Goal: Task Accomplishment & Management: Manage account settings

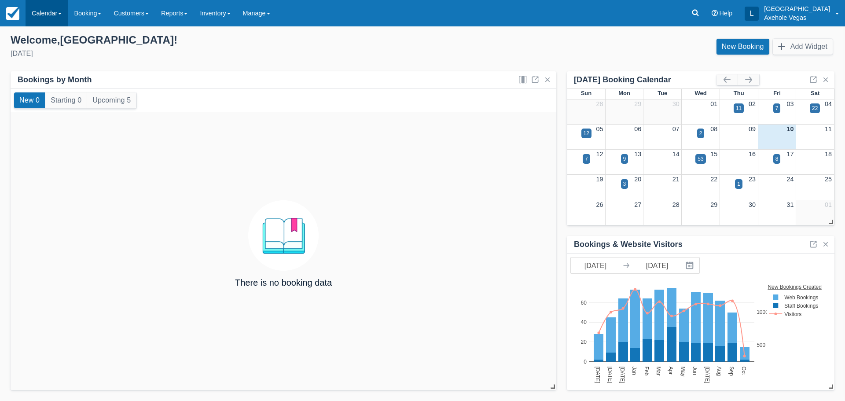
click at [62, 15] on span at bounding box center [60, 14] width 4 height 2
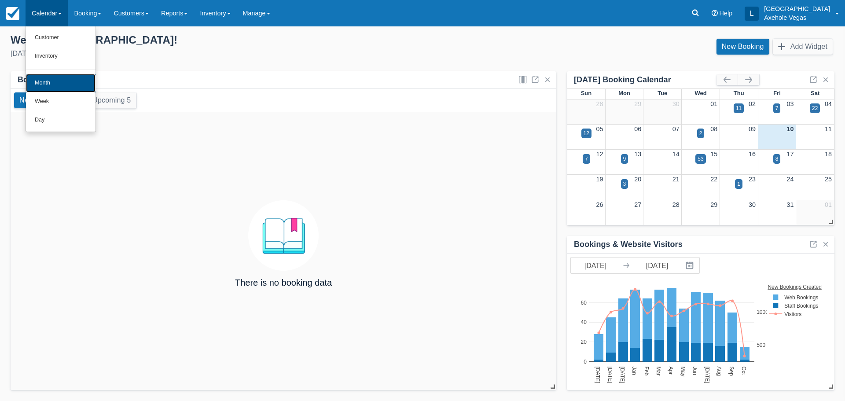
click at [63, 80] on link "Month" at bounding box center [61, 83] width 70 height 18
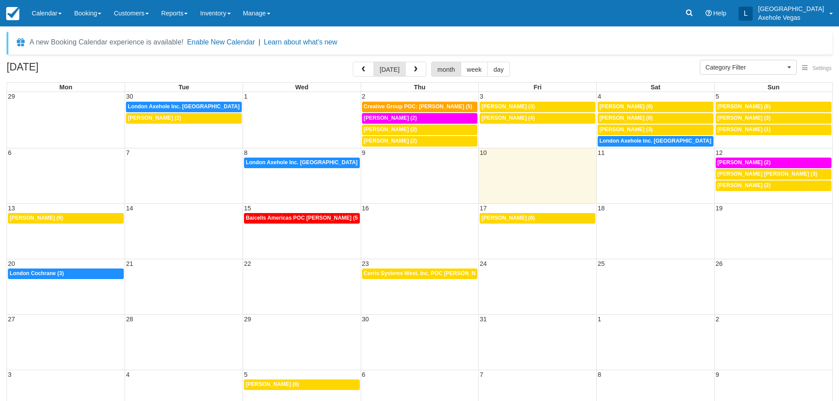
select select
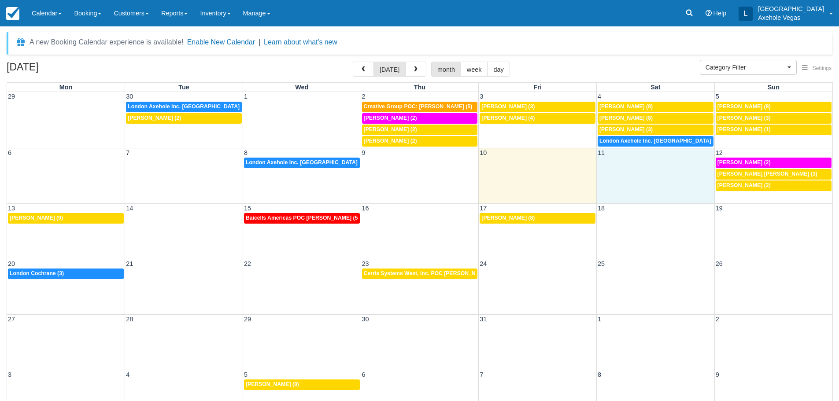
click at [660, 189] on td at bounding box center [656, 174] width 118 height 34
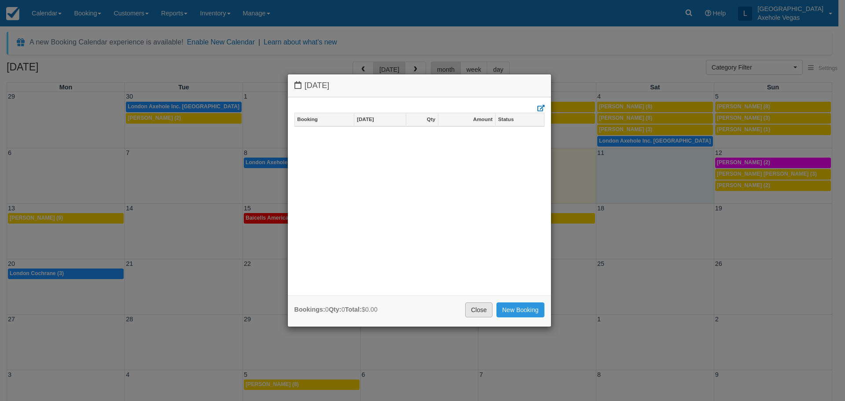
click at [476, 307] on link "Close" at bounding box center [478, 309] width 27 height 15
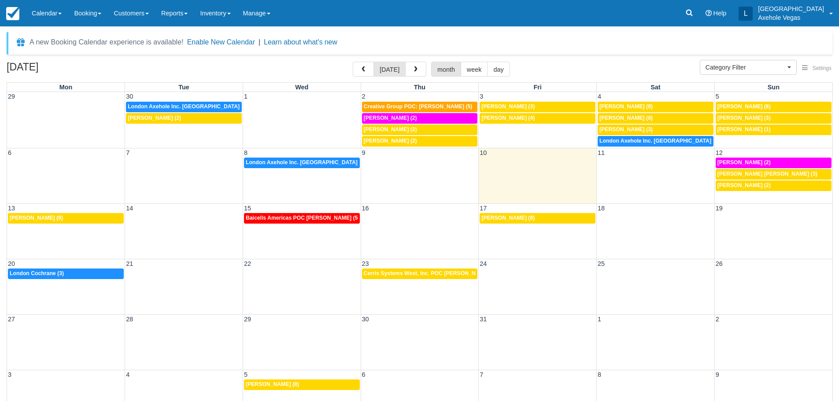
click at [726, 192] on div "6 7 8 9 10 11 12 3:30p London Axehole Inc. Axehole Vegas (2) 12p Lauren Russell…" at bounding box center [419, 170] width 825 height 44
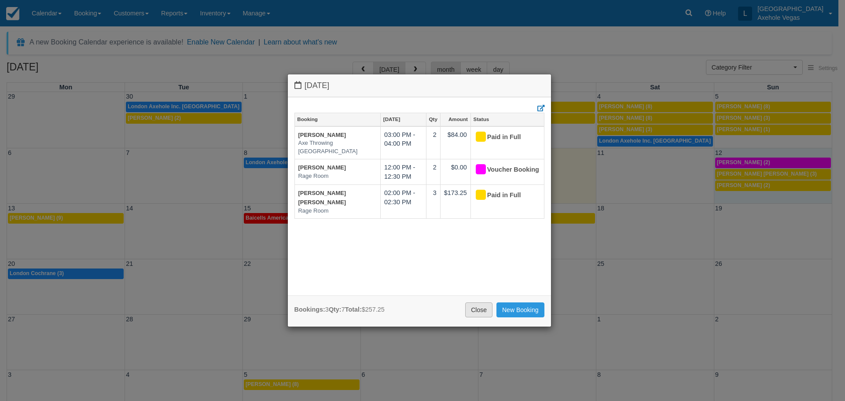
click at [487, 308] on link "Close" at bounding box center [478, 309] width 27 height 15
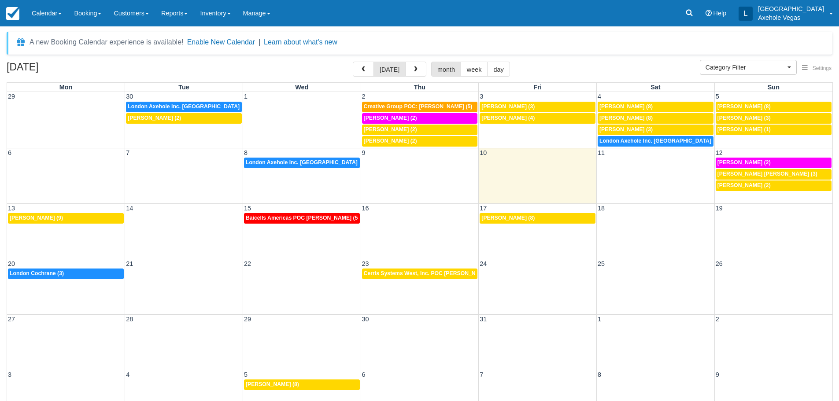
click at [67, 233] on div "13 14 15 16 17 18 19 5p Portia Corsetti (9) Baicells Americas POC Paola Zuniga …" at bounding box center [419, 230] width 825 height 55
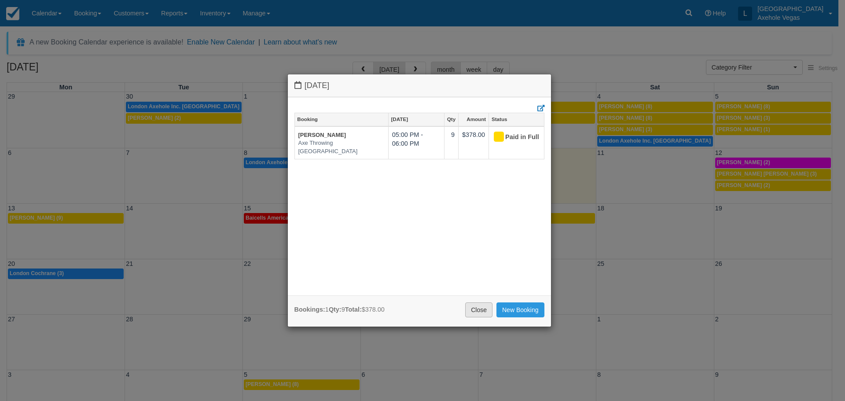
click at [480, 310] on link "Close" at bounding box center [478, 309] width 27 height 15
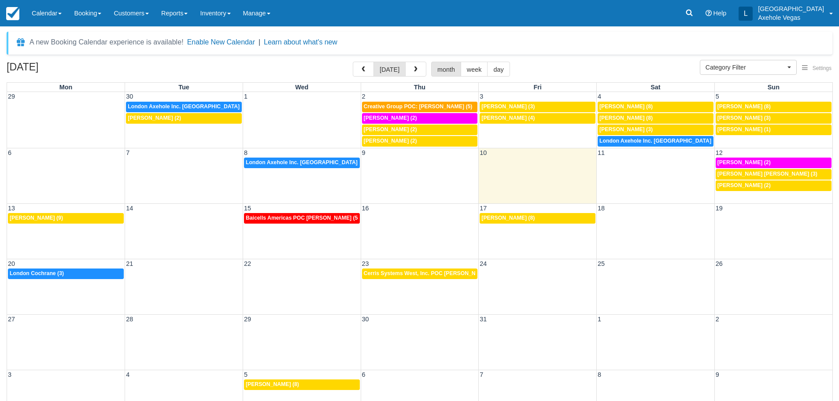
click at [291, 237] on div "13 14 15 16 17 18 19 5p Portia Corsetti (9) Baicells Americas POC Paola Zuniga …" at bounding box center [419, 230] width 825 height 55
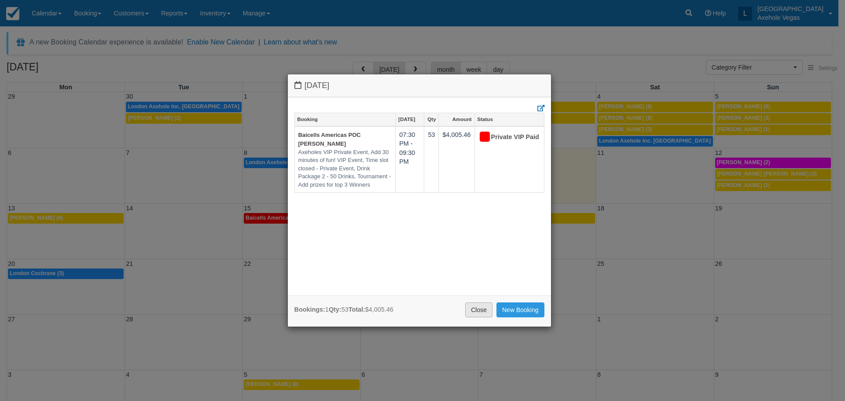
click at [489, 306] on link "Close" at bounding box center [478, 309] width 27 height 15
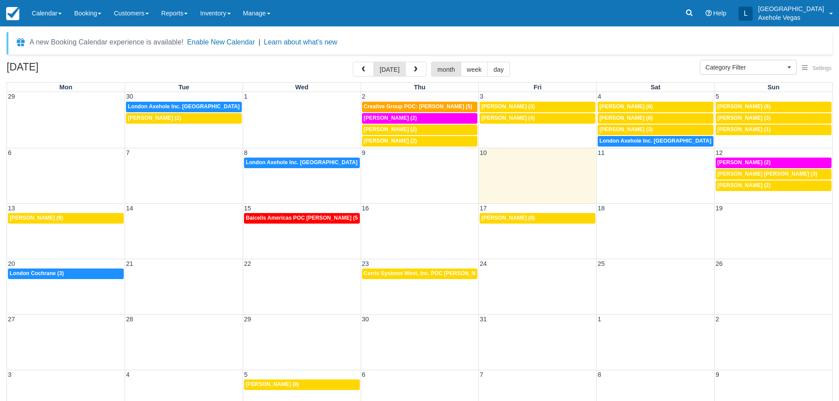
click at [353, 243] on div "13 14 15 16 17 18 19 5p Portia Corsetti (9) Baicells Americas POC Paola Zuniga …" at bounding box center [419, 230] width 825 height 55
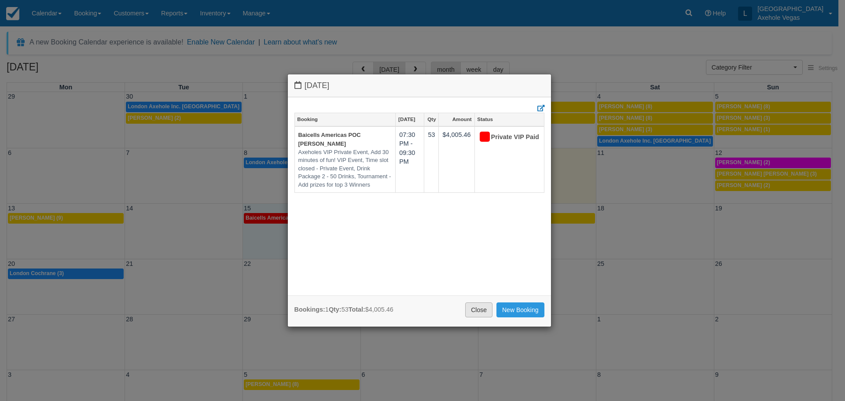
click at [482, 310] on link "Close" at bounding box center [478, 309] width 27 height 15
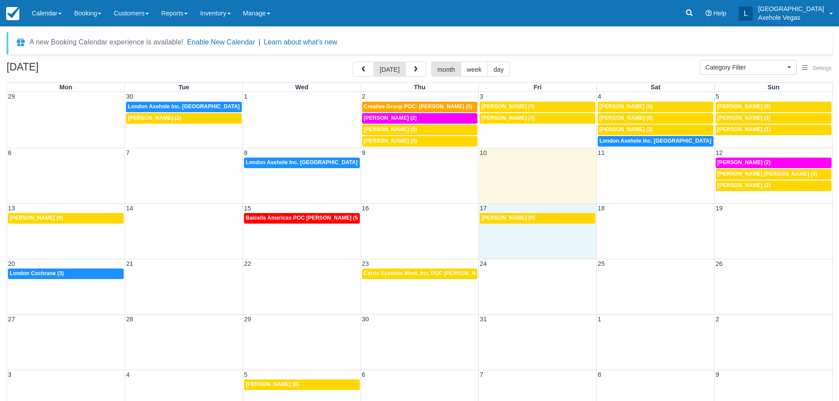
click at [513, 228] on div "13 14 15 16 17 18 19 5p Portia Corsetti (9) Baicells Americas POC Paola Zuniga …" at bounding box center [419, 230] width 825 height 55
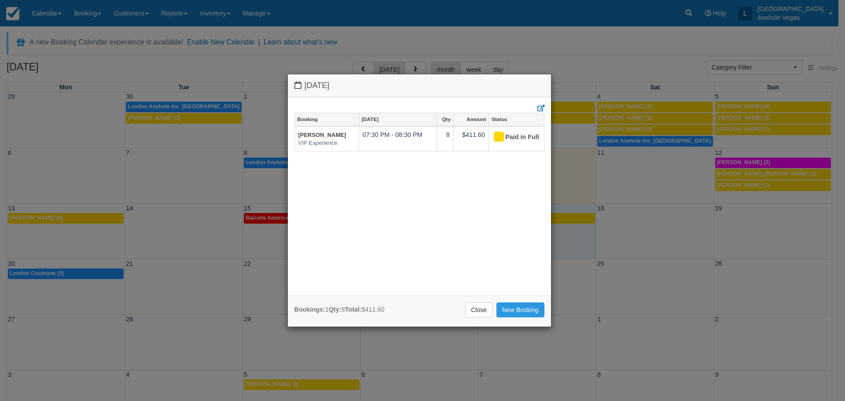
click at [491, 322] on div "Bookings: 1 Qty: 8 Total: $411.60 Close New Booking" at bounding box center [419, 310] width 263 height 31
click at [485, 308] on link "Close" at bounding box center [478, 309] width 27 height 15
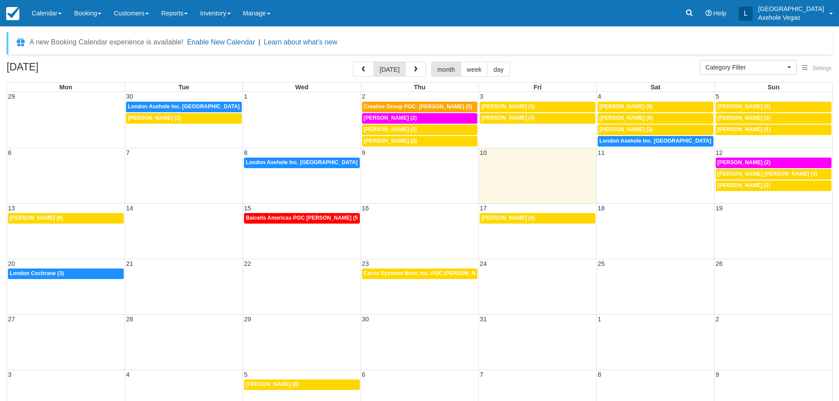
click at [82, 294] on div "20 21 22 23 24 25 26 10:30a London Cochrane (3) 2:30p Cerris Systems West, Inc.…" at bounding box center [419, 286] width 825 height 55
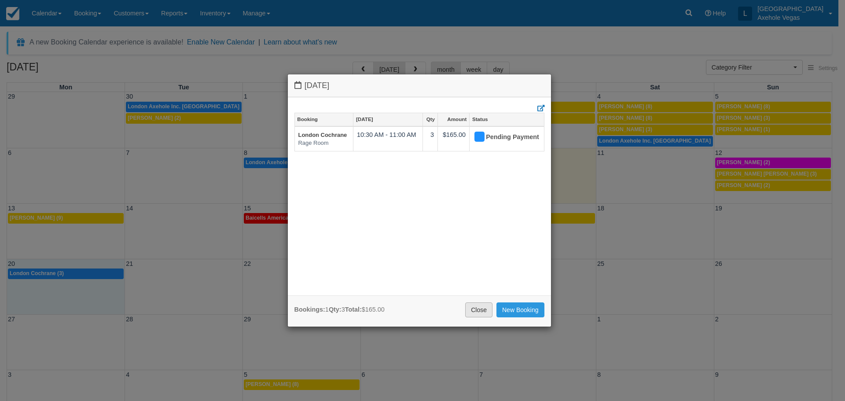
click at [475, 310] on link "Close" at bounding box center [478, 309] width 27 height 15
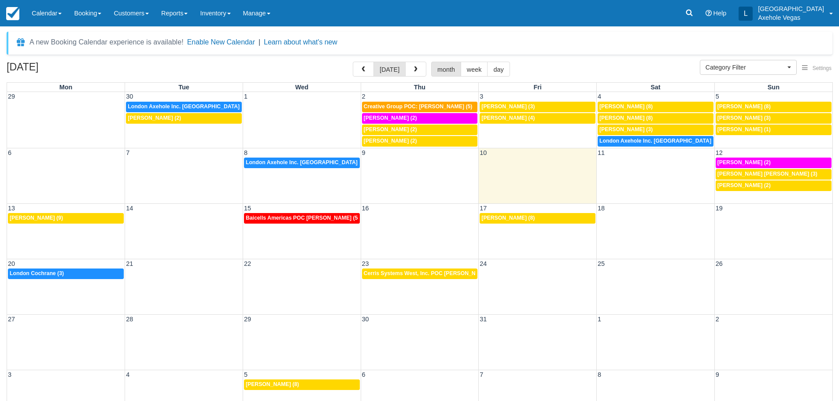
click at [398, 288] on div "20 21 22 23 24 25 26 10:30a London Cochrane (3) 2:30p Cerris Systems West, Inc.…" at bounding box center [419, 286] width 825 height 55
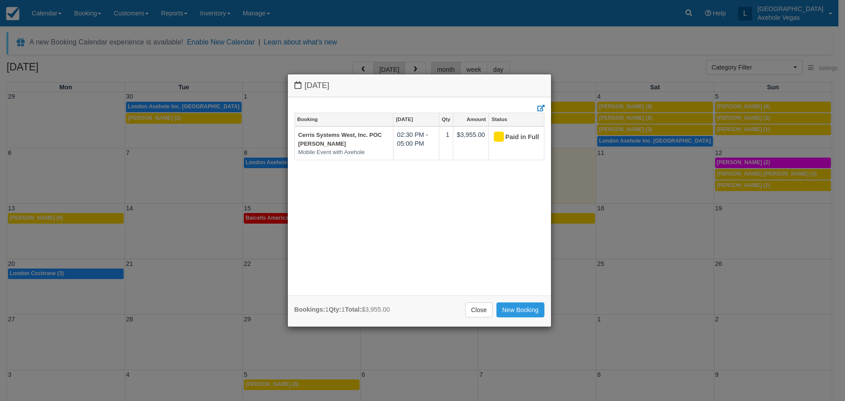
click at [480, 302] on div "Bookings: 1 Qty: 1 Total: $3,955.00 Close New Booking" at bounding box center [419, 310] width 263 height 31
click at [478, 309] on link "Close" at bounding box center [478, 309] width 27 height 15
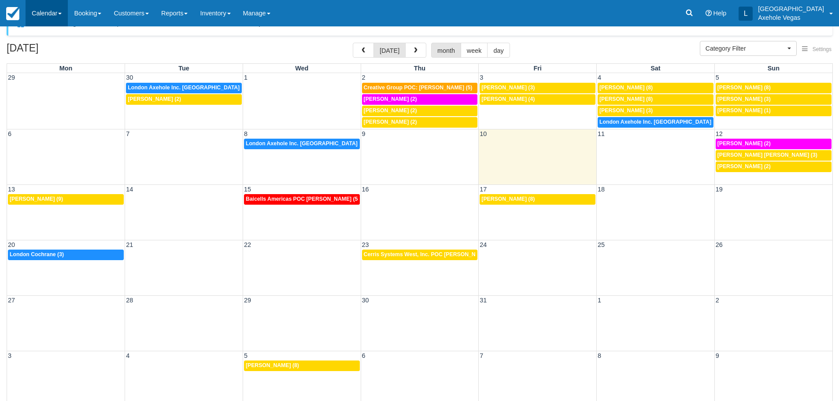
scroll to position [28, 0]
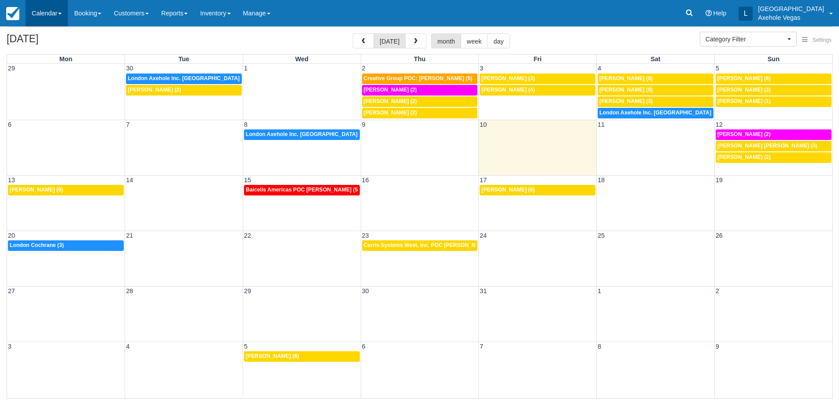
click at [38, 16] on link "Calendar" at bounding box center [47, 13] width 42 height 26
click at [102, 22] on link "Booking" at bounding box center [88, 13] width 40 height 26
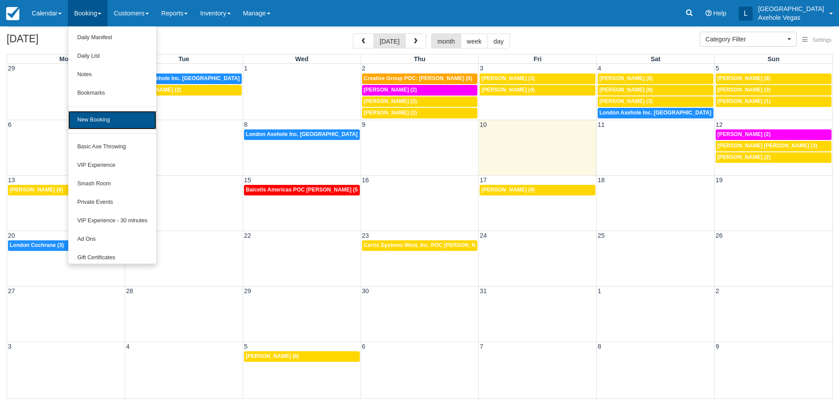
click at [134, 125] on link "New Booking" at bounding box center [112, 120] width 88 height 18
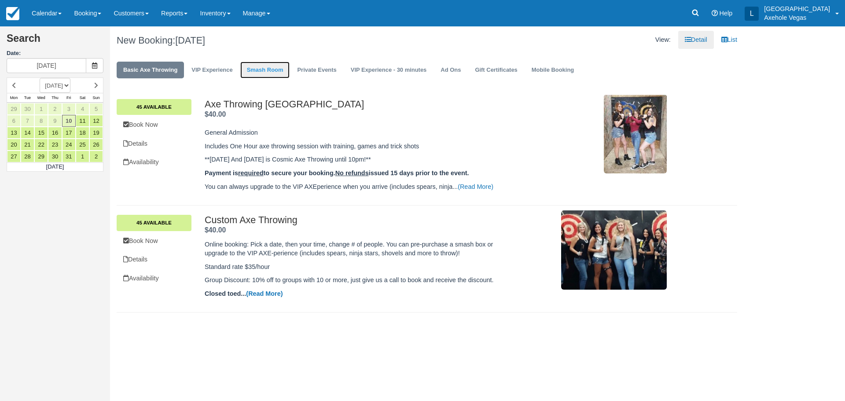
click at [267, 62] on link "Smash Room" at bounding box center [265, 70] width 50 height 17
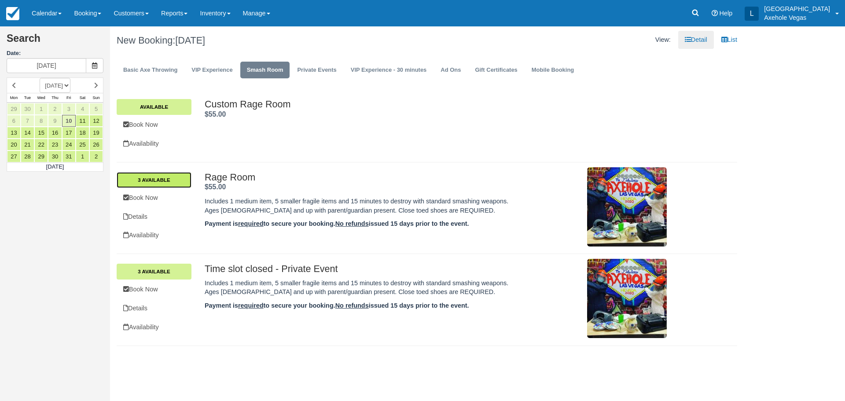
click at [177, 181] on link "3 Available" at bounding box center [154, 180] width 75 height 16
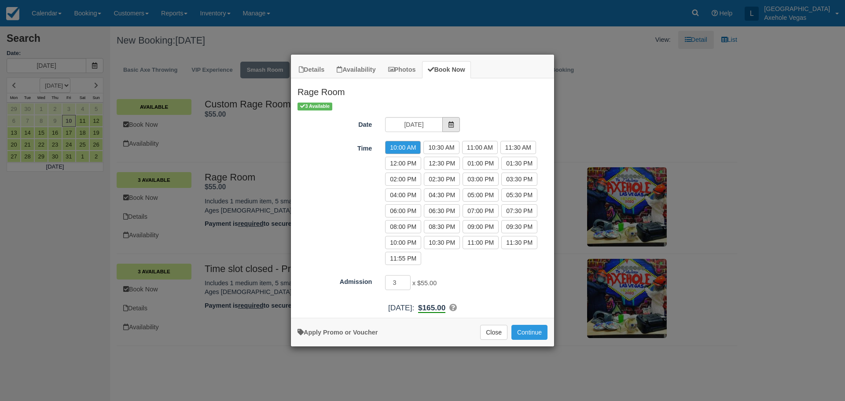
click at [447, 126] on span "Item Modal" at bounding box center [452, 124] width 18 height 15
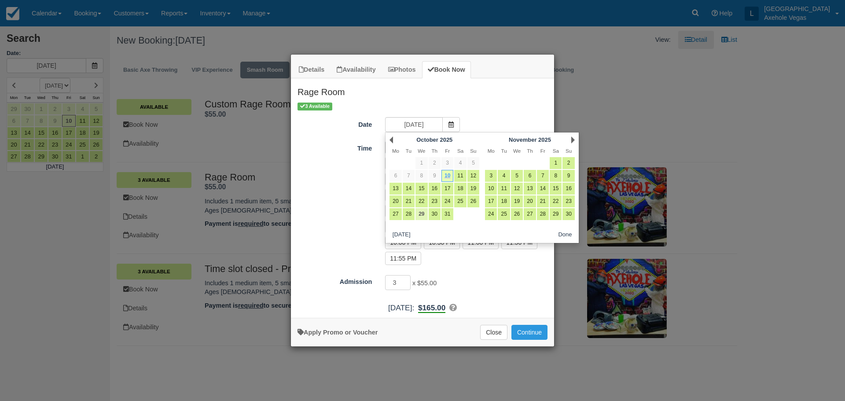
click at [421, 215] on link "29" at bounding box center [422, 214] width 12 height 12
type input "Wed 29 Oct 2025"
radio input "false"
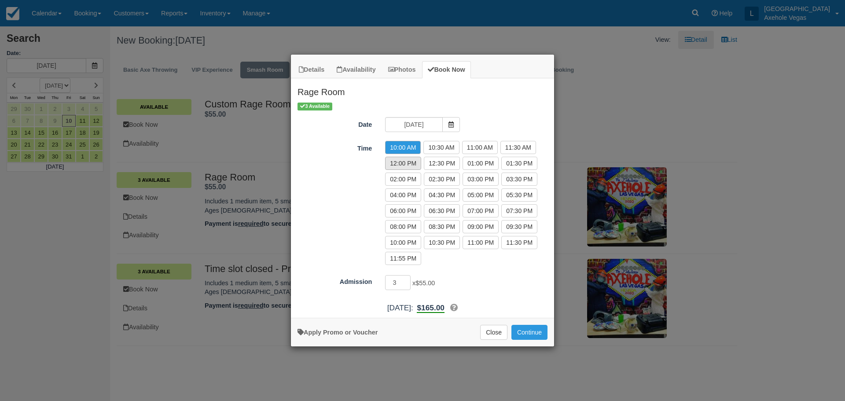
click at [408, 159] on label "12:00 PM" at bounding box center [403, 163] width 36 height 13
radio input "true"
click at [396, 284] on input "3" at bounding box center [398, 282] width 26 height 15
type input "2"
click at [407, 284] on input "2" at bounding box center [398, 282] width 26 height 15
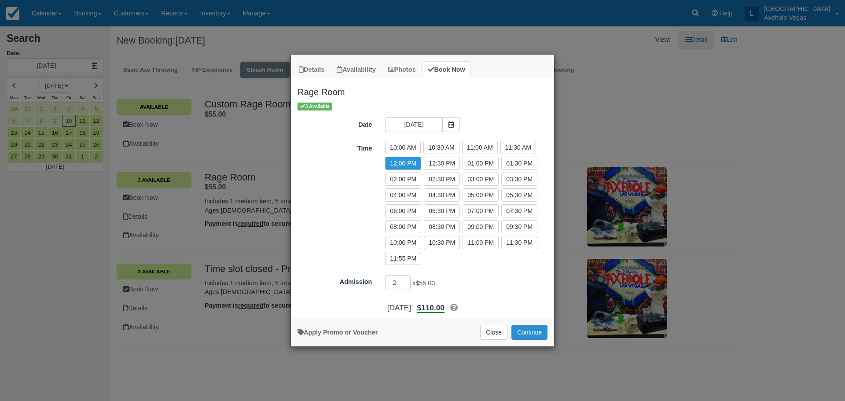
click at [528, 335] on button "Continue" at bounding box center [530, 332] width 36 height 15
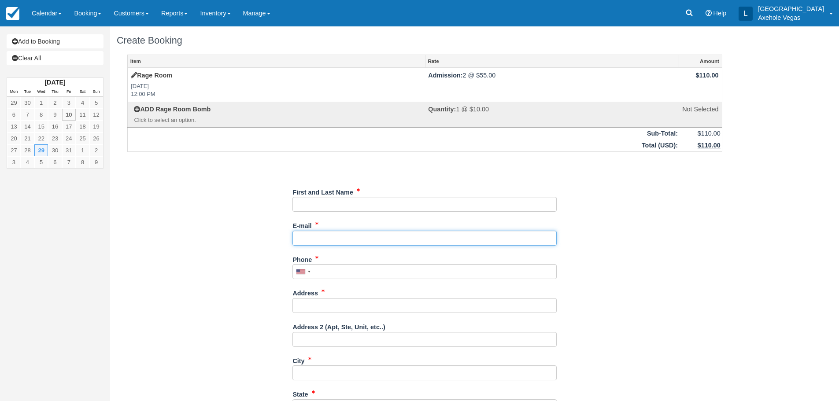
click at [343, 243] on input "E-mail" at bounding box center [424, 238] width 264 height 15
type input "axeholevegas@gmail.com"
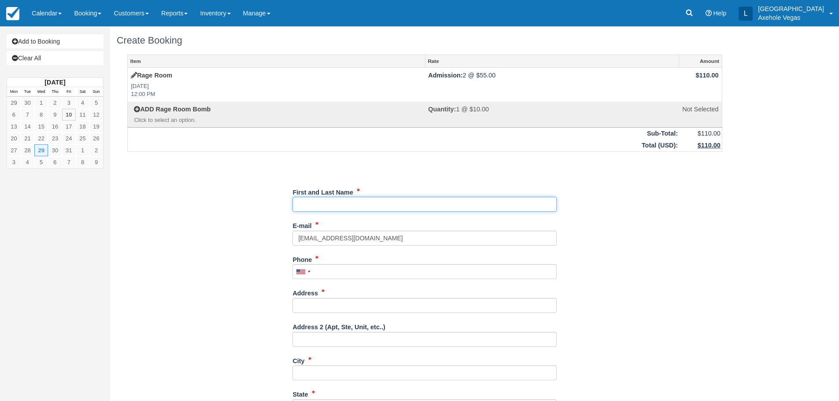
type input "London Axehole Inc. [GEOGRAPHIC_DATA]"
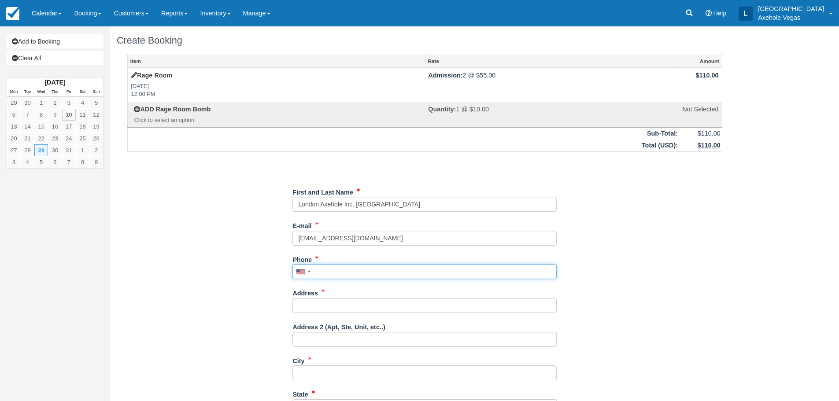
type input "7027767640"
type input "450 Fremont street"
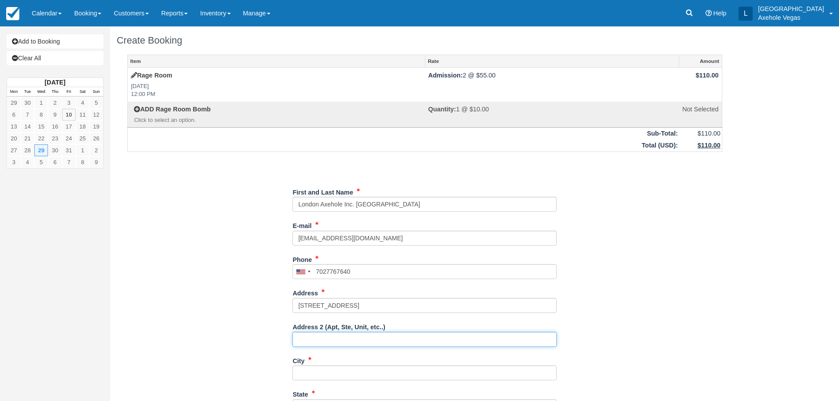
type input "Ste 163"
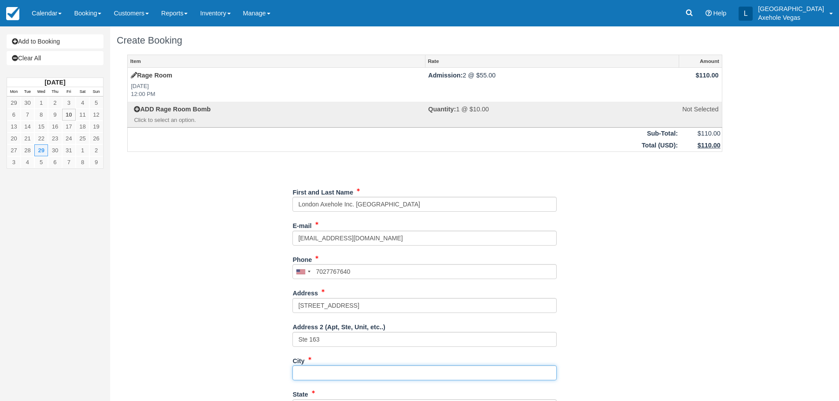
type input "las vegas"
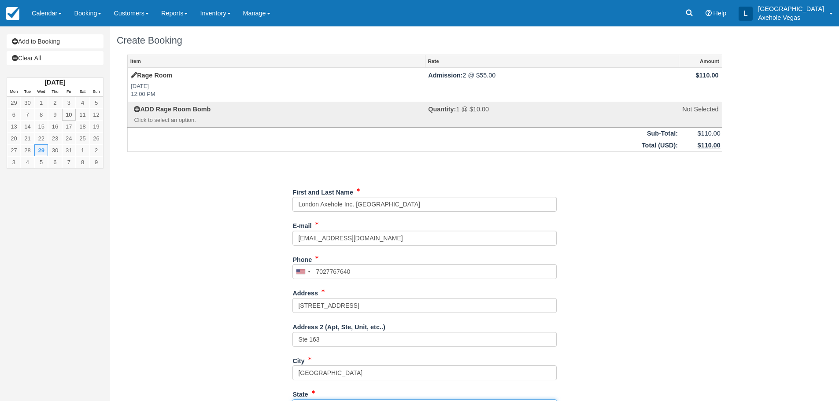
type input "NV"
type input "United States"
type input "89101"
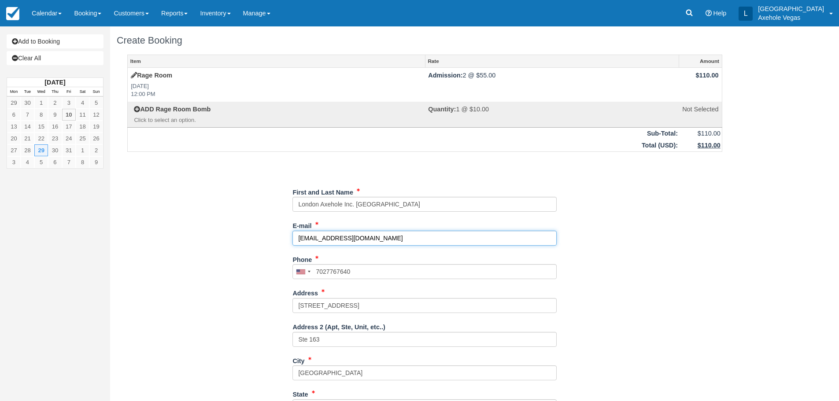
type input "(702) 776-7640"
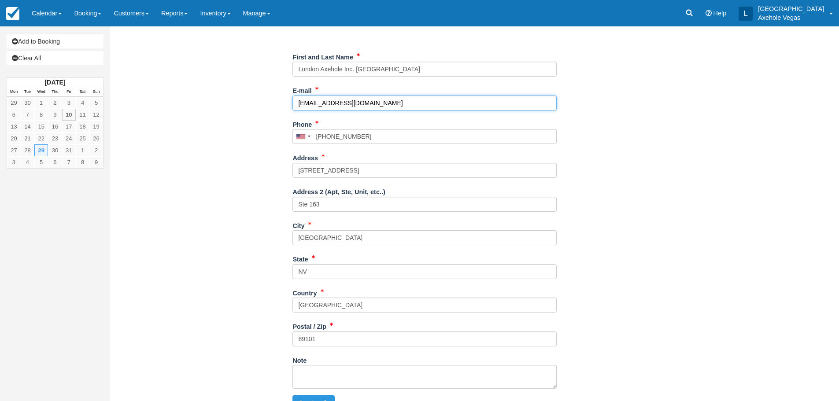
scroll to position [151, 0]
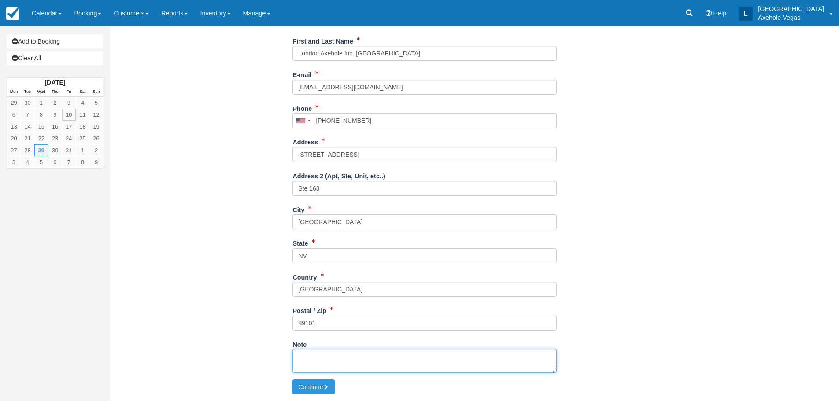
click at [362, 367] on textarea "Note" at bounding box center [424, 361] width 264 height 24
type textarea "T"
type textarea "time block EC"
click at [310, 384] on button "Continue" at bounding box center [313, 387] width 42 height 15
type input "+17027767640"
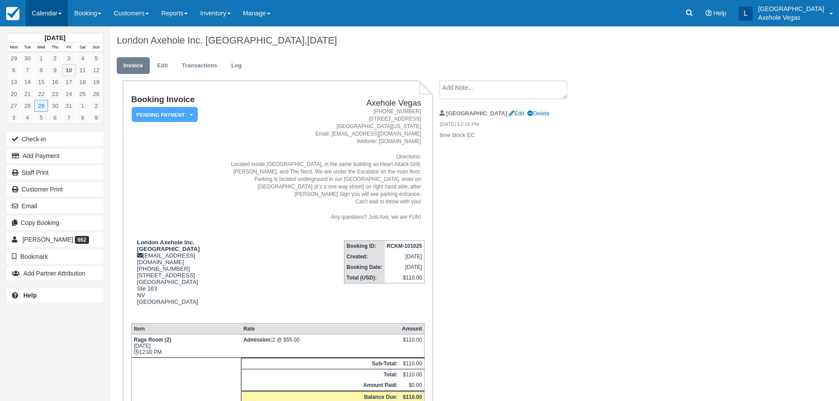
click at [54, 15] on link "Calendar" at bounding box center [47, 13] width 42 height 26
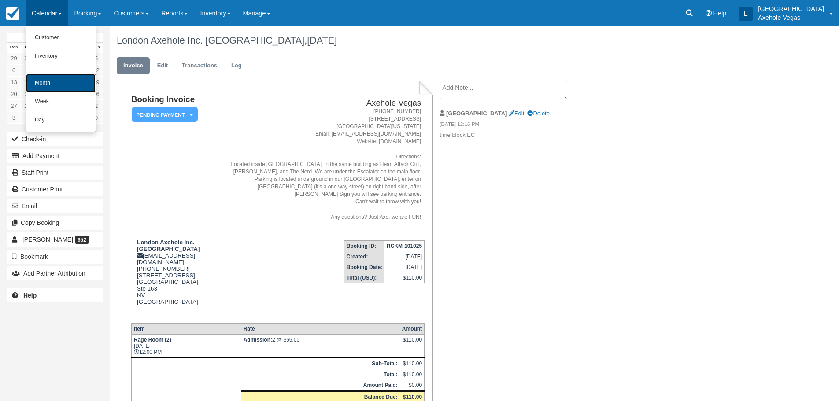
click at [52, 82] on link "Month" at bounding box center [61, 83] width 70 height 18
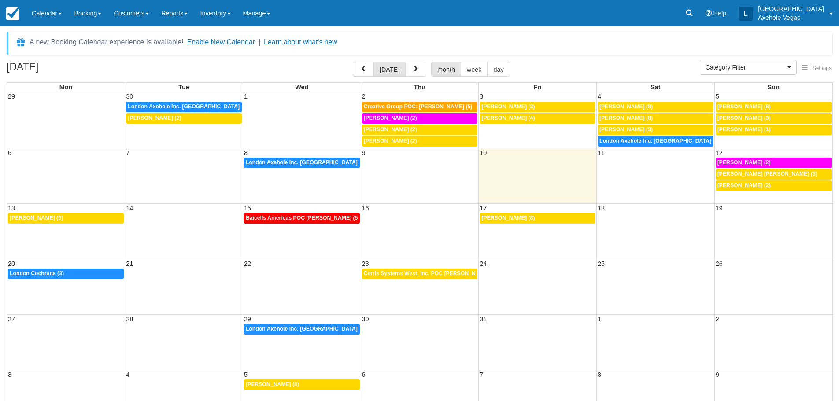
select select
click at [313, 353] on div "27 28 29 30 31 1 2 12p London Axehole Inc. [GEOGRAPHIC_DATA] (2)" at bounding box center [419, 341] width 825 height 55
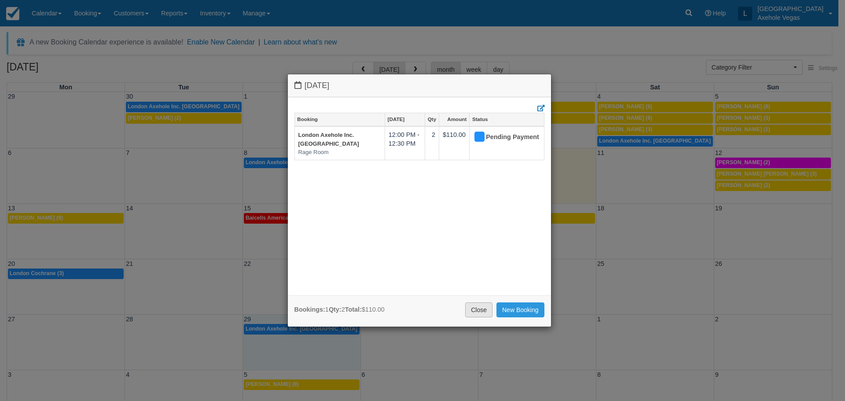
click at [477, 306] on link "Close" at bounding box center [478, 309] width 27 height 15
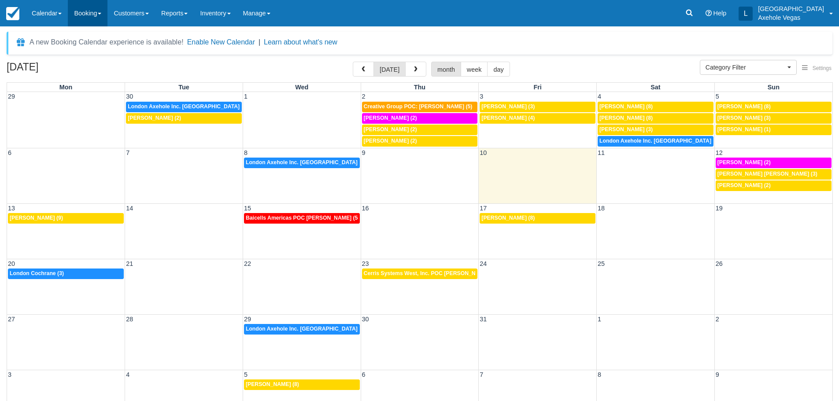
click at [99, 13] on link "Booking" at bounding box center [88, 13] width 40 height 26
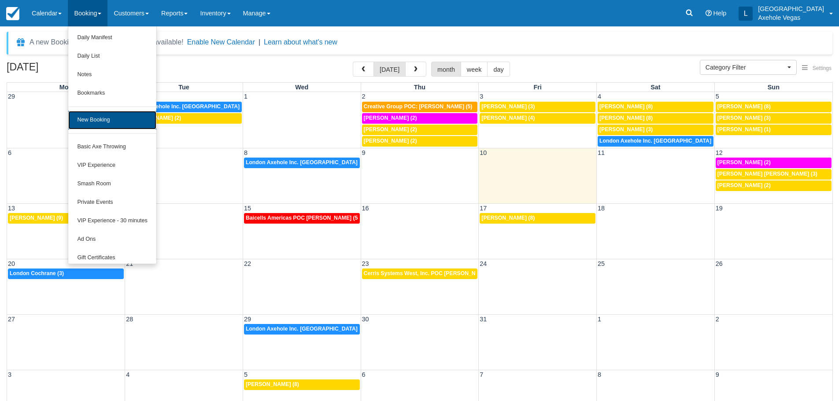
click at [115, 123] on link "New Booking" at bounding box center [112, 120] width 88 height 18
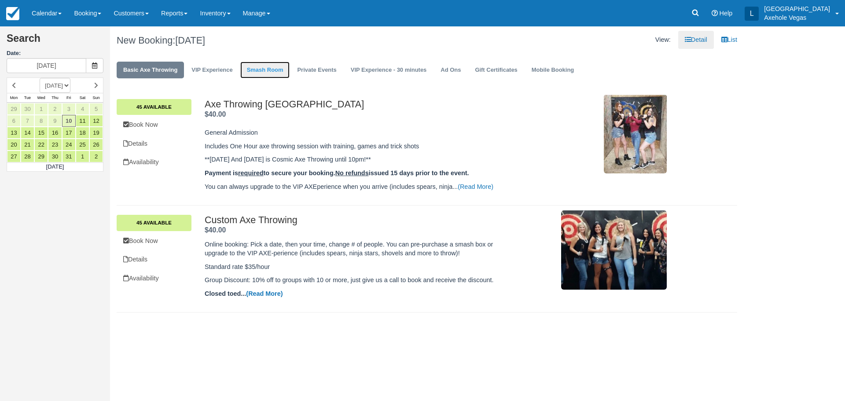
click at [259, 70] on link "Smash Room" at bounding box center [265, 70] width 50 height 17
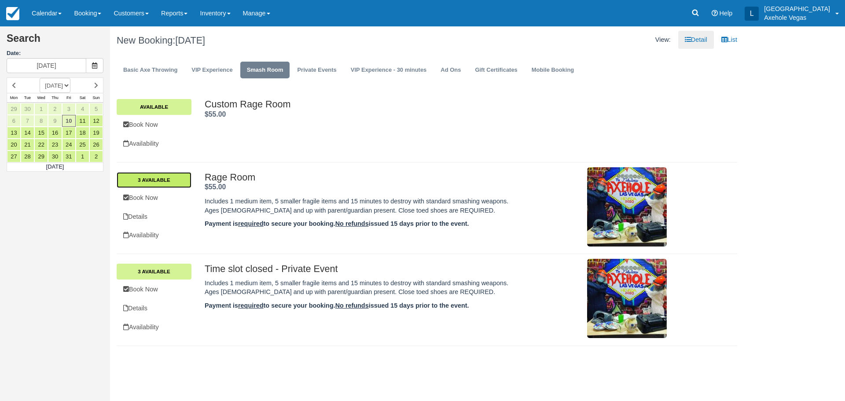
click at [170, 179] on link "3 Available" at bounding box center [154, 180] width 75 height 16
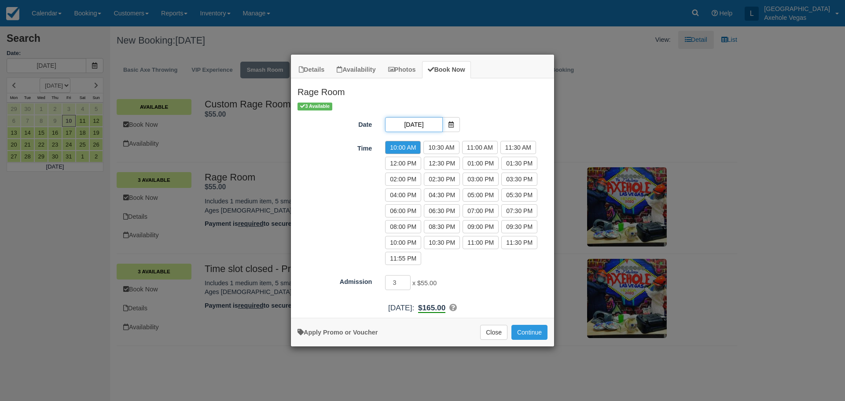
click at [435, 123] on input "[DATE]" at bounding box center [413, 124] width 57 height 15
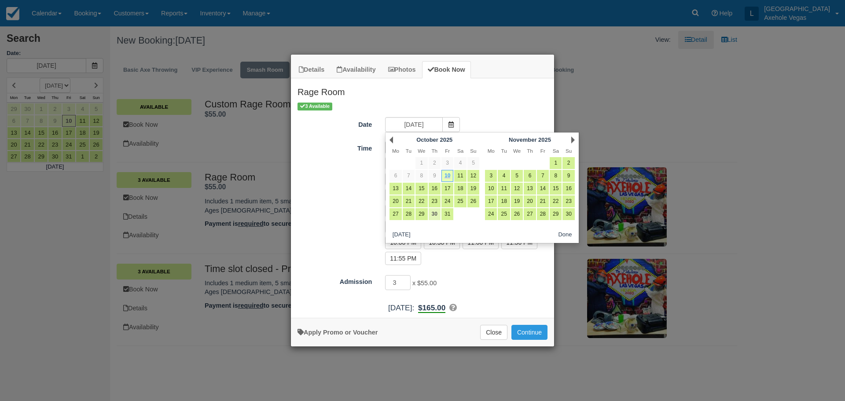
click at [435, 210] on link "30" at bounding box center [435, 214] width 12 height 12
type input "Thu 30 Oct 2025"
radio input "false"
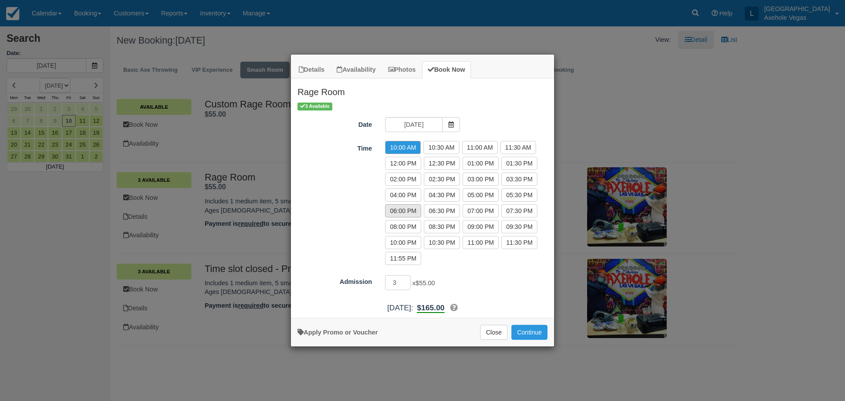
click at [413, 210] on label "06:00 PM" at bounding box center [403, 210] width 36 height 13
radio input "true"
type input "2"
click at [408, 283] on input "2" at bounding box center [398, 282] width 26 height 15
click at [538, 336] on button "Continue" at bounding box center [530, 332] width 36 height 15
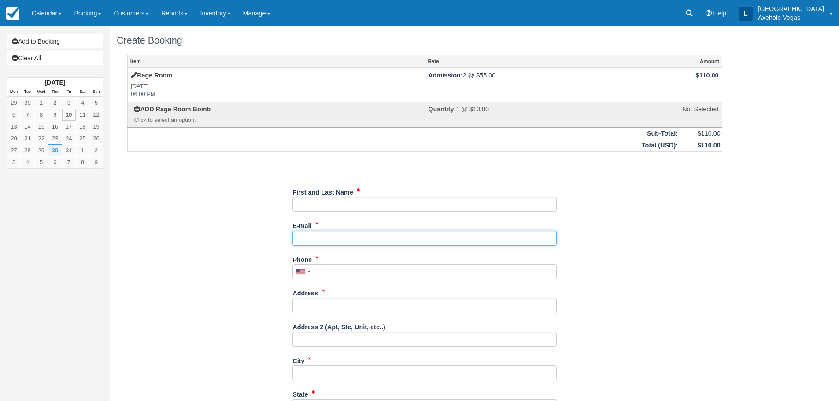
click at [333, 243] on input "E-mail" at bounding box center [424, 238] width 264 height 15
type input "[EMAIL_ADDRESS][DOMAIN_NAME]"
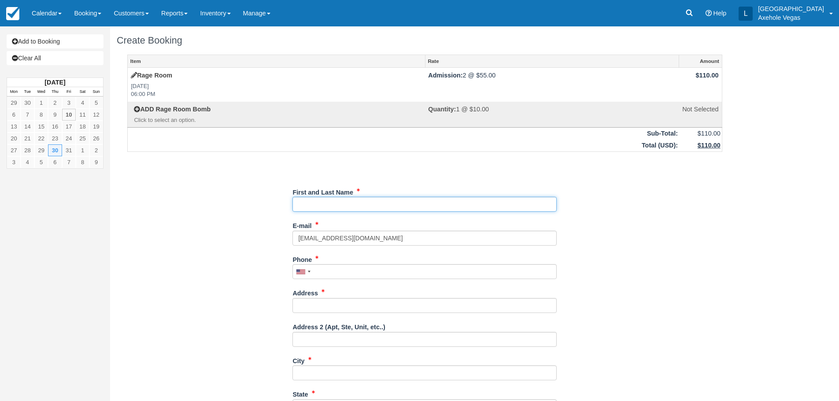
type input "London Cochrane"
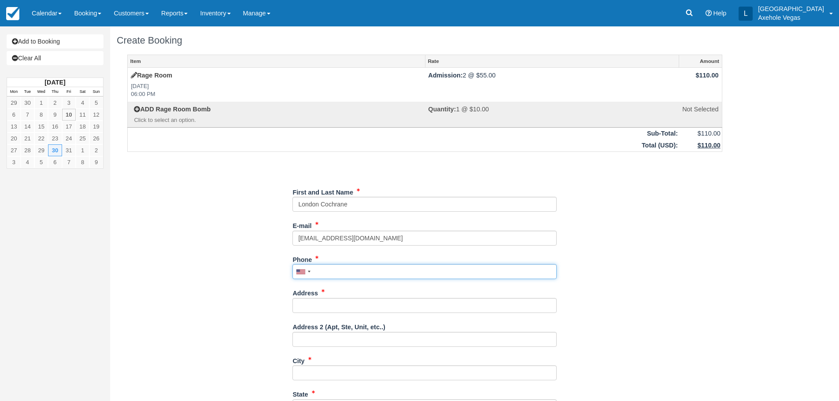
type input "7027767640"
type input "[STREET_ADDRESS]"
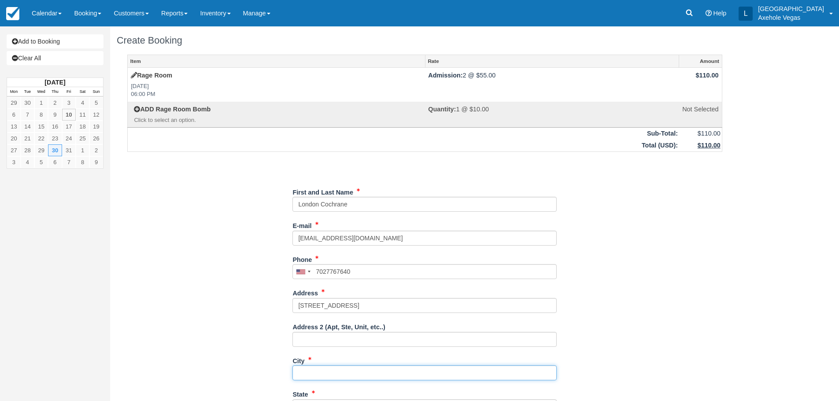
type input "Las Vegas"
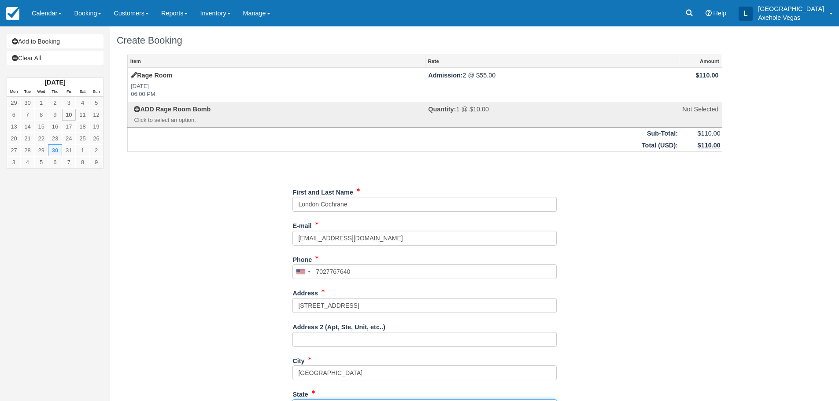
type input "NV"
type input "United States"
type input "89101"
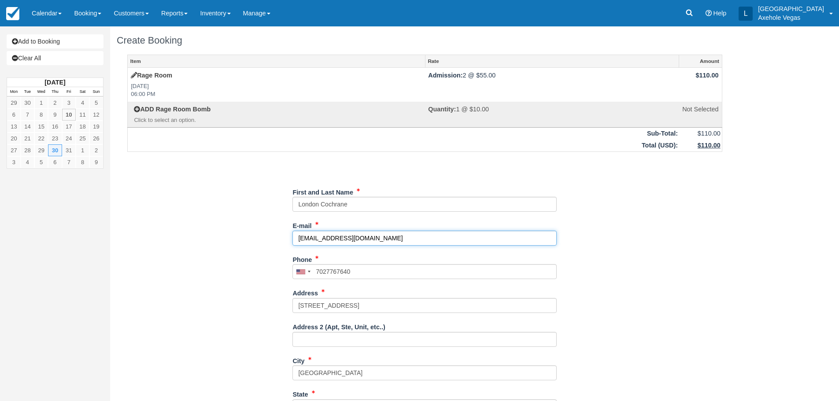
type input "(702) 776-7640"
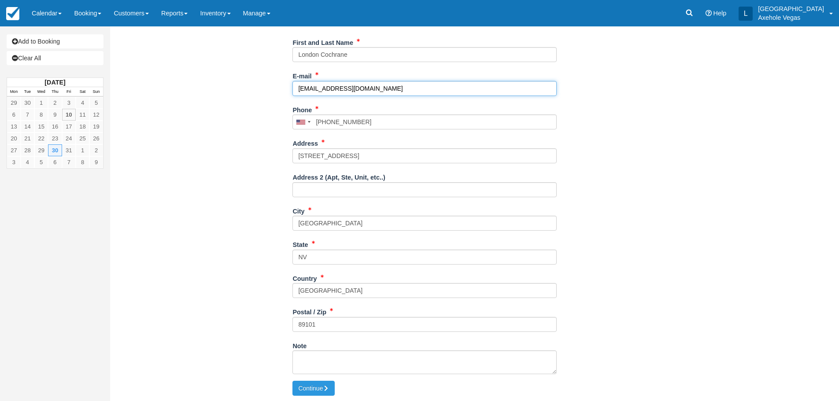
scroll to position [151, 0]
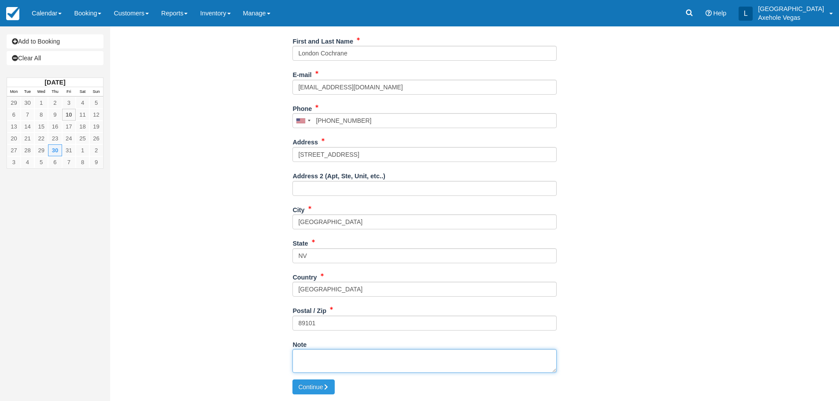
click at [356, 353] on textarea "Note" at bounding box center [424, 361] width 264 height 24
type textarea "time block EC"
click at [332, 387] on button "Continue" at bounding box center [313, 387] width 42 height 15
type input "+17027767640"
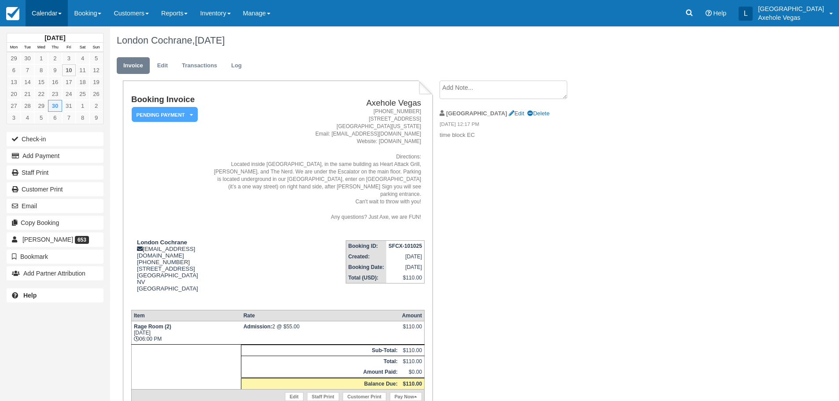
click at [64, 18] on link "Calendar" at bounding box center [47, 13] width 42 height 26
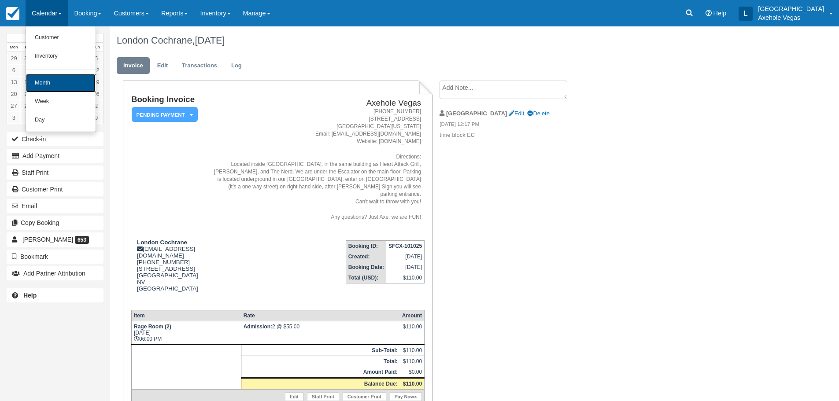
click at [46, 88] on link "Month" at bounding box center [61, 83] width 70 height 18
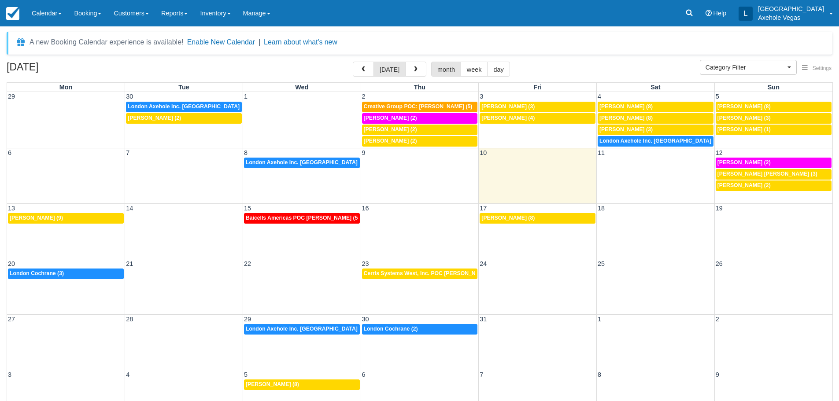
select select
click at [360, 350] on div "27 28 29 30 31 1 2 12p London Axehole Inc. [GEOGRAPHIC_DATA] (2) 6p London Coch…" at bounding box center [419, 341] width 825 height 55
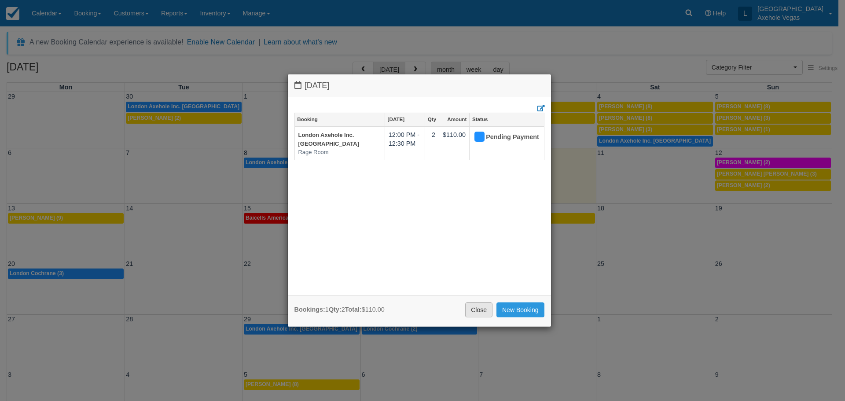
click at [482, 309] on link "Close" at bounding box center [478, 309] width 27 height 15
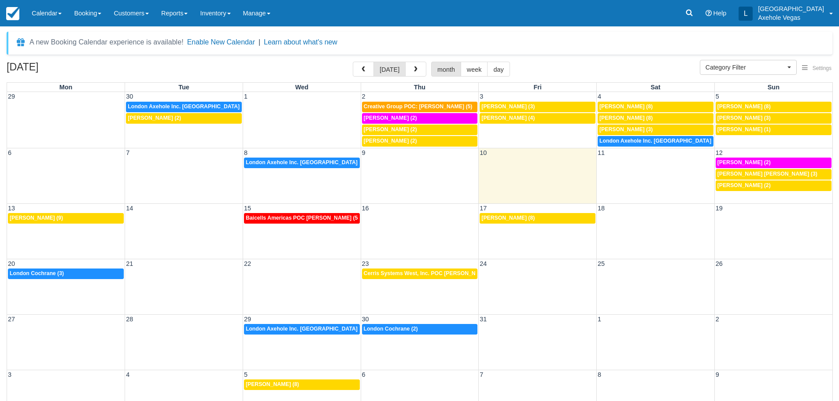
click at [296, 354] on div "27 28 29 30 31 1 2 12p London Axehole Inc. [GEOGRAPHIC_DATA] (2) 6p London Coch…" at bounding box center [419, 341] width 825 height 55
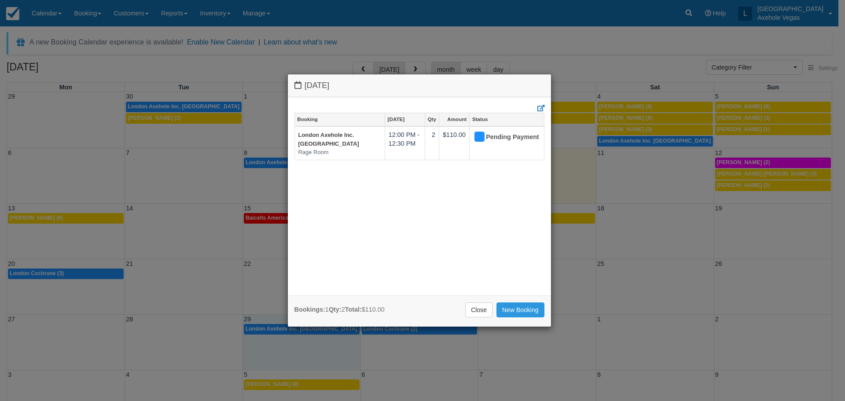
click at [400, 358] on div "[DATE] Booking [DATE] Qty Amount Status [GEOGRAPHIC_DATA] Axehole Inc. Axehole …" at bounding box center [422, 200] width 845 height 401
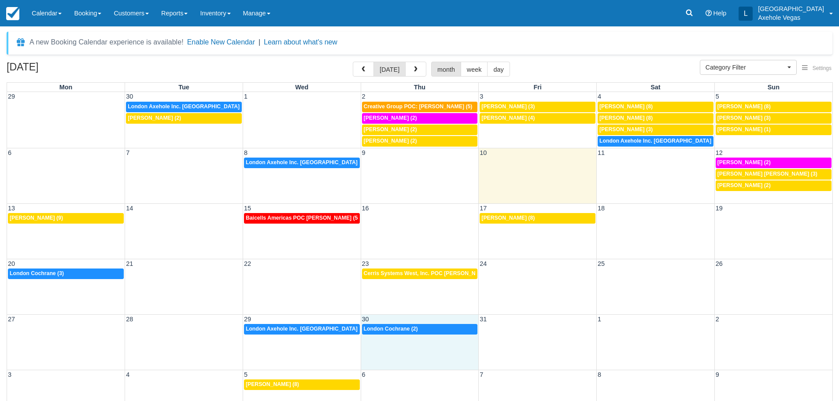
click at [400, 358] on div "27 28 29 30 31 1 2 12p London Axehole Inc. [GEOGRAPHIC_DATA] (2) 6p London Coch…" at bounding box center [419, 341] width 825 height 55
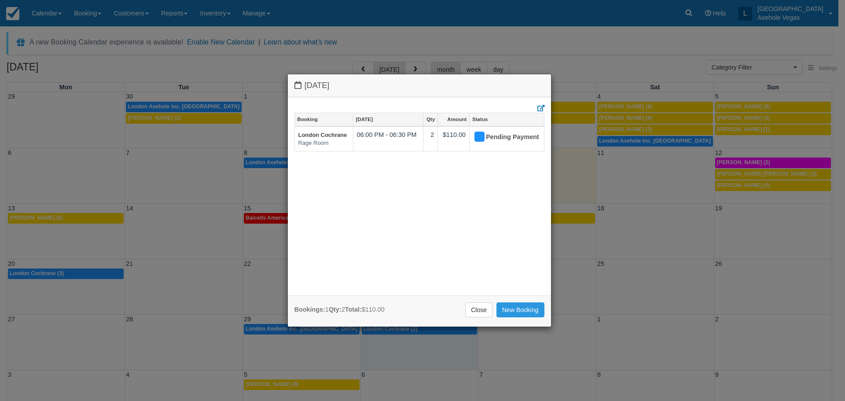
drag, startPoint x: 477, startPoint y: 295, endPoint x: 478, endPoint y: 300, distance: 5.8
click at [477, 295] on div "Booking [DATE] Qty Amount Status [GEOGRAPHIC_DATA] 06:00 PM - 06:30 PM 2 $110.0…" at bounding box center [419, 196] width 263 height 199
click at [478, 301] on div "Bookings: 1 Qty: 2 Total: $110.00 Close New Booking" at bounding box center [419, 310] width 263 height 31
click at [478, 307] on link "Close" at bounding box center [478, 309] width 27 height 15
